Goal: Navigation & Orientation: Find specific page/section

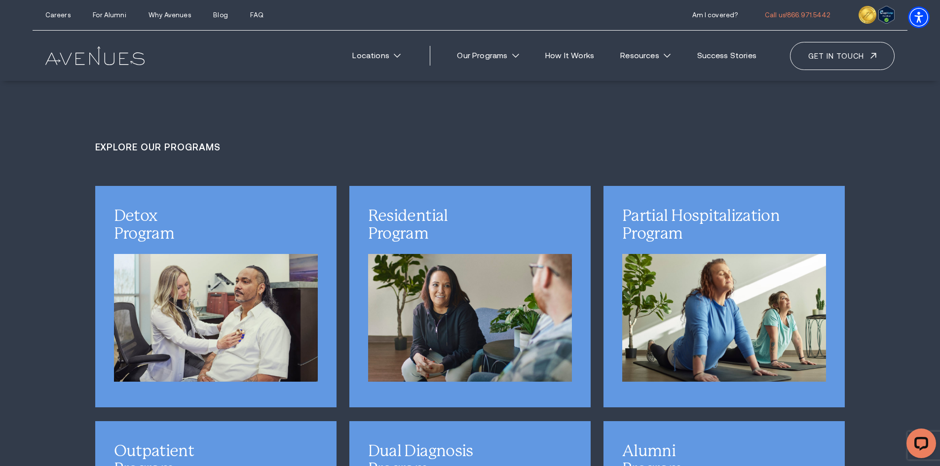
scroll to position [2714, 0]
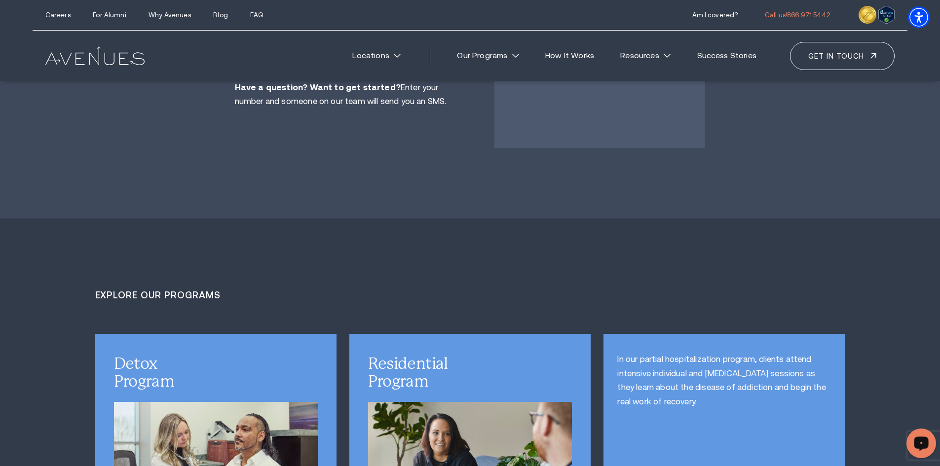
click at [806, 370] on div "In our partial hospitalization program, clients attend intensive individual and…" at bounding box center [725, 444] width 242 height 221
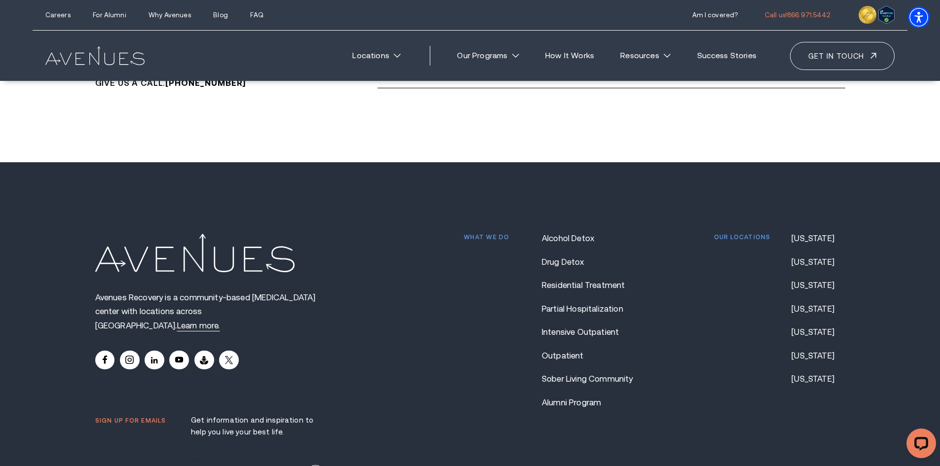
scroll to position [8389, 0]
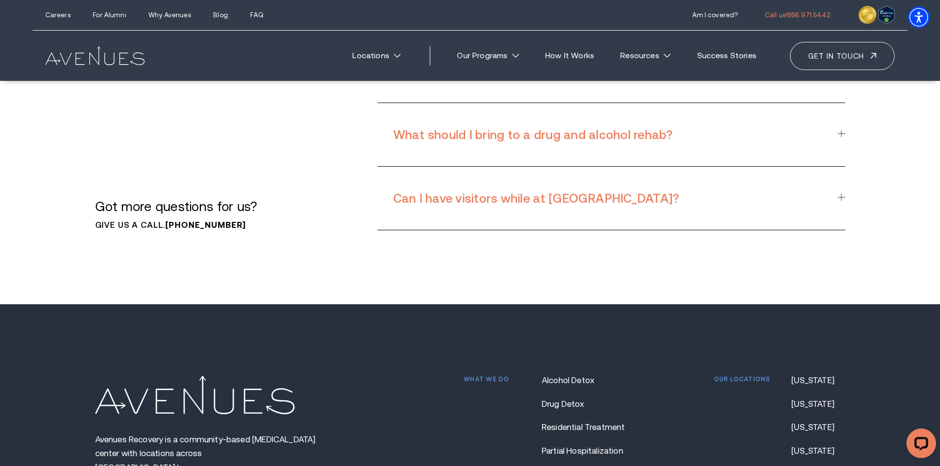
click at [175, 376] on img at bounding box center [195, 395] width 200 height 38
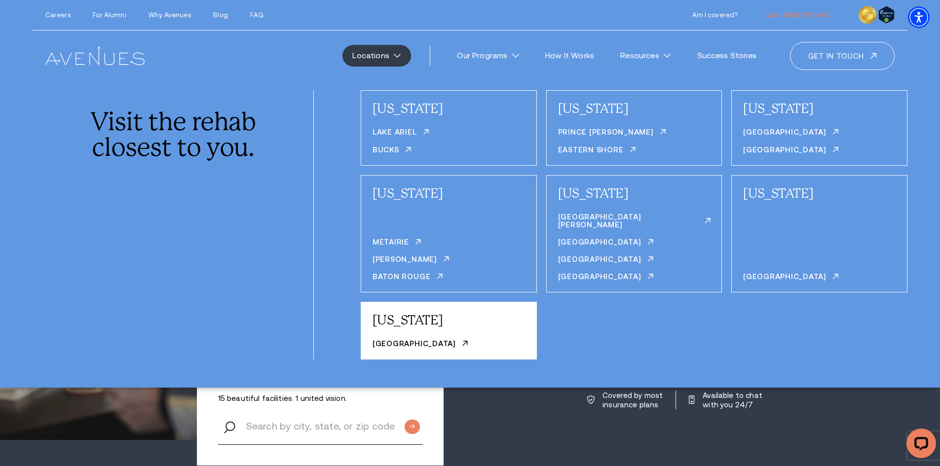
click at [470, 323] on div "[US_STATE]" at bounding box center [449, 321] width 152 height 20
